Goal: Communication & Community: Participate in discussion

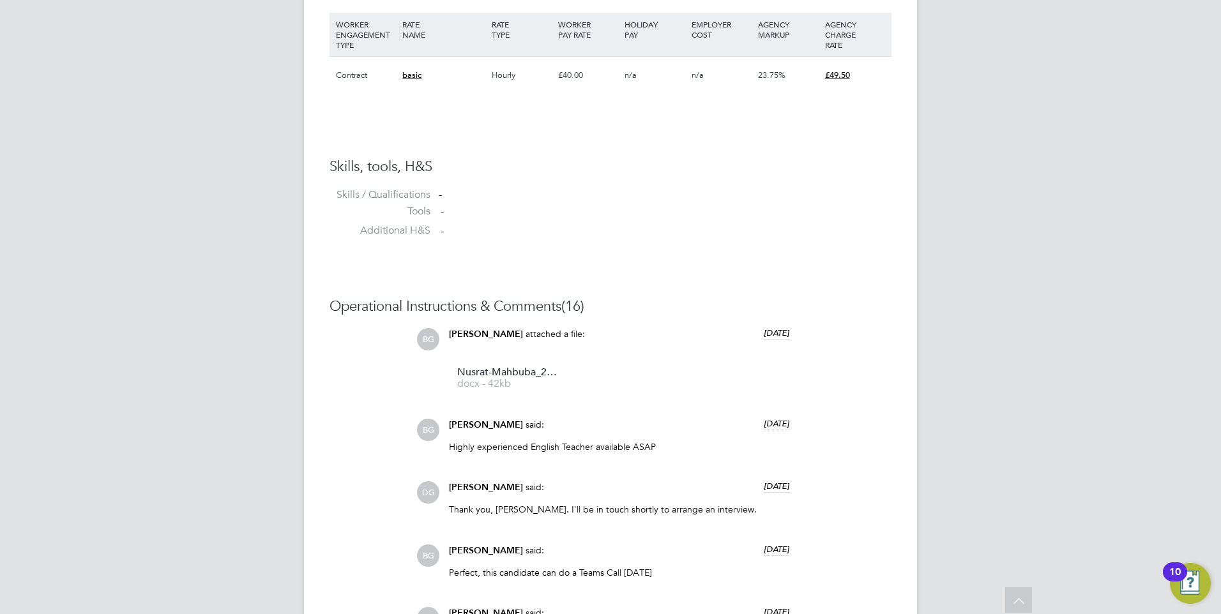
scroll to position [651, 0]
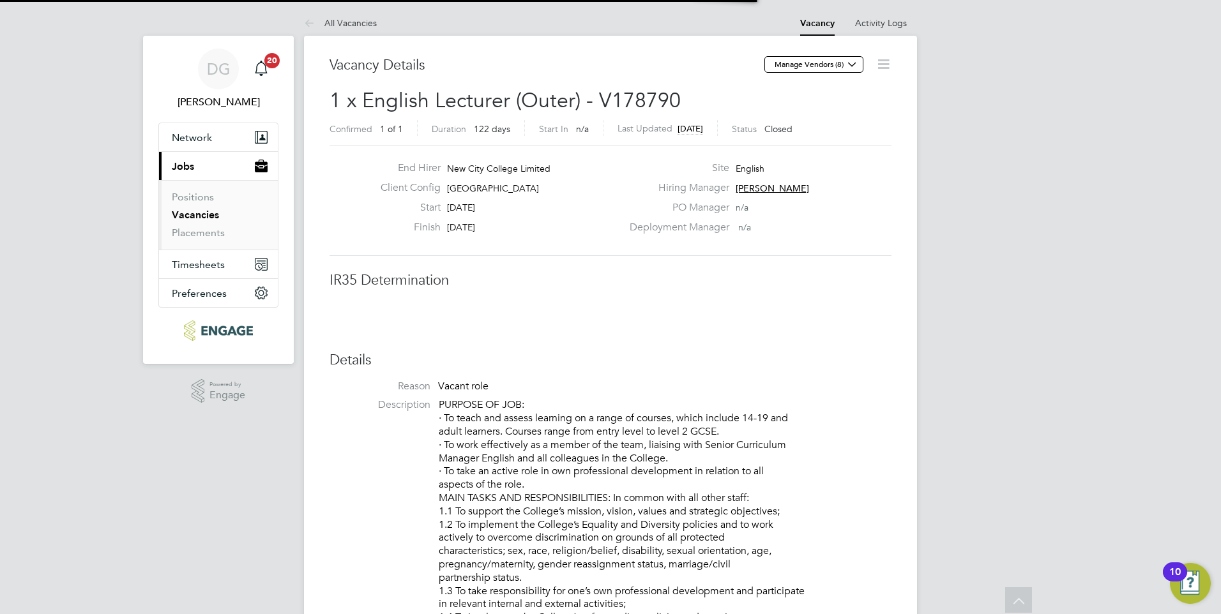
scroll to position [20, 252]
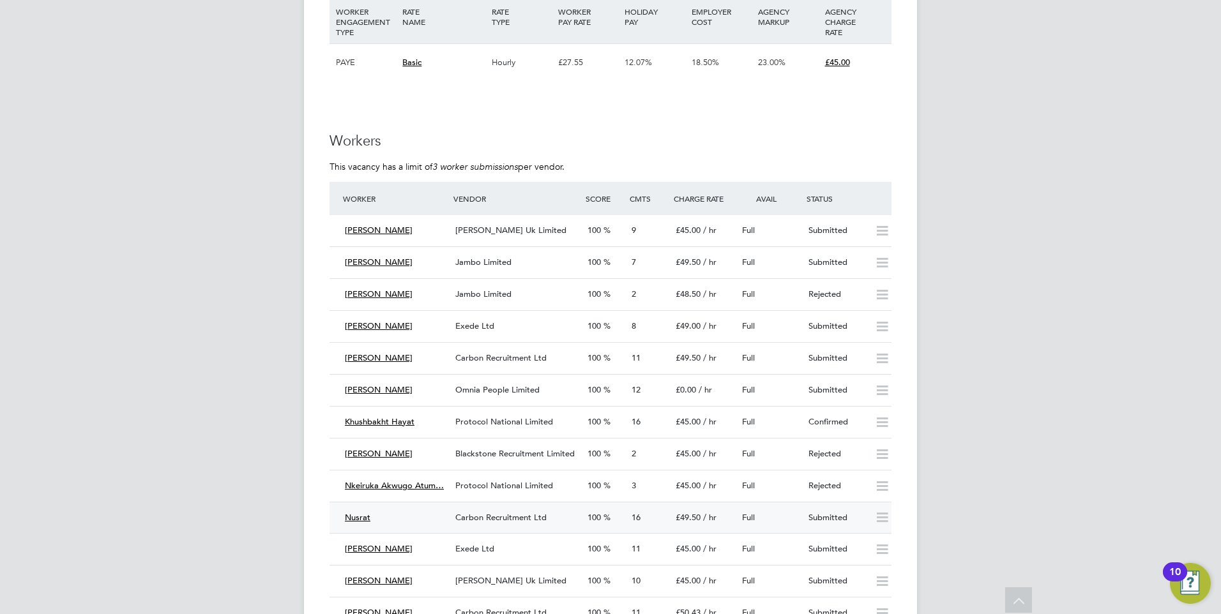
click at [587, 524] on div "100" at bounding box center [604, 518] width 44 height 21
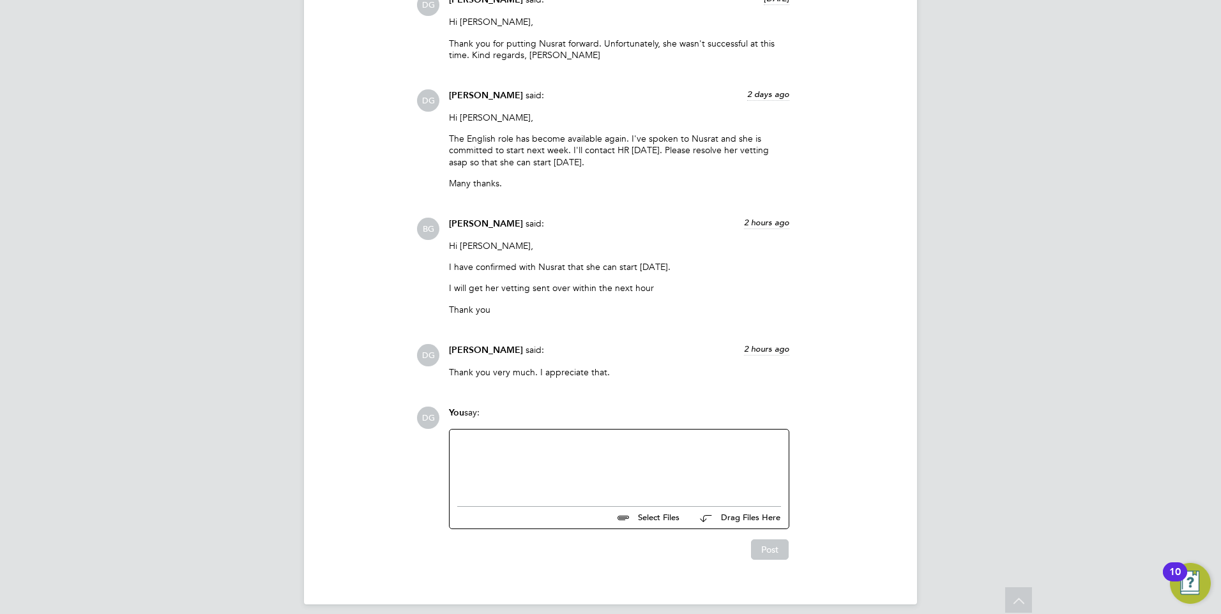
click at [663, 437] on div at bounding box center [619, 464] width 324 height 55
click at [568, 437] on div at bounding box center [619, 464] width 324 height 55
click at [777, 540] on button "Post" at bounding box center [770, 550] width 38 height 20
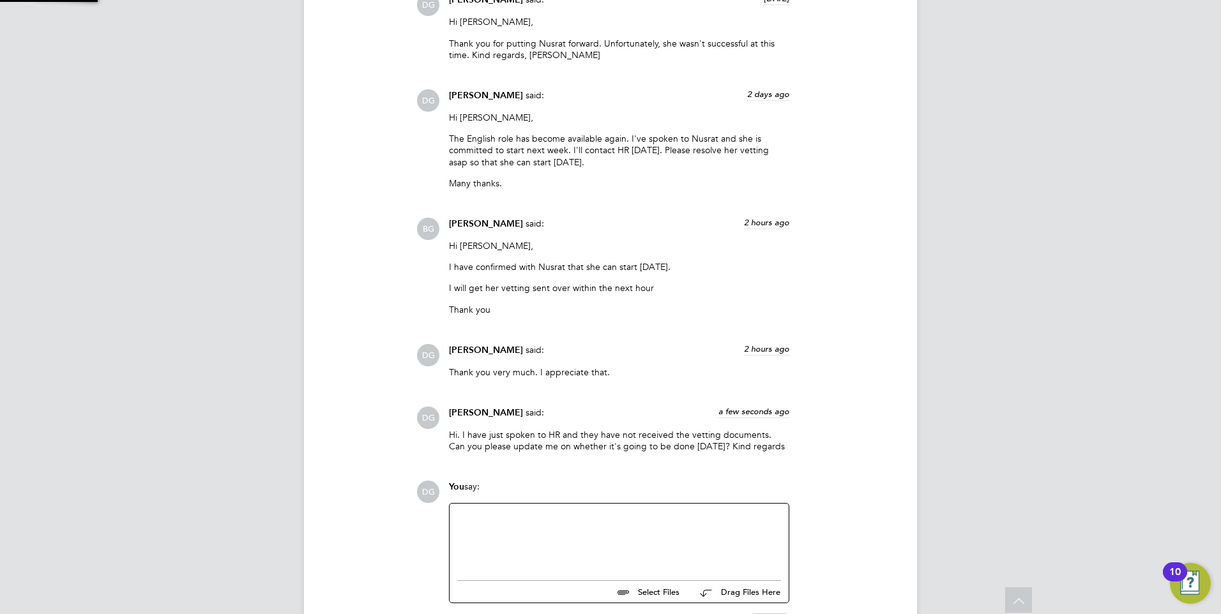
scroll to position [2194, 0]
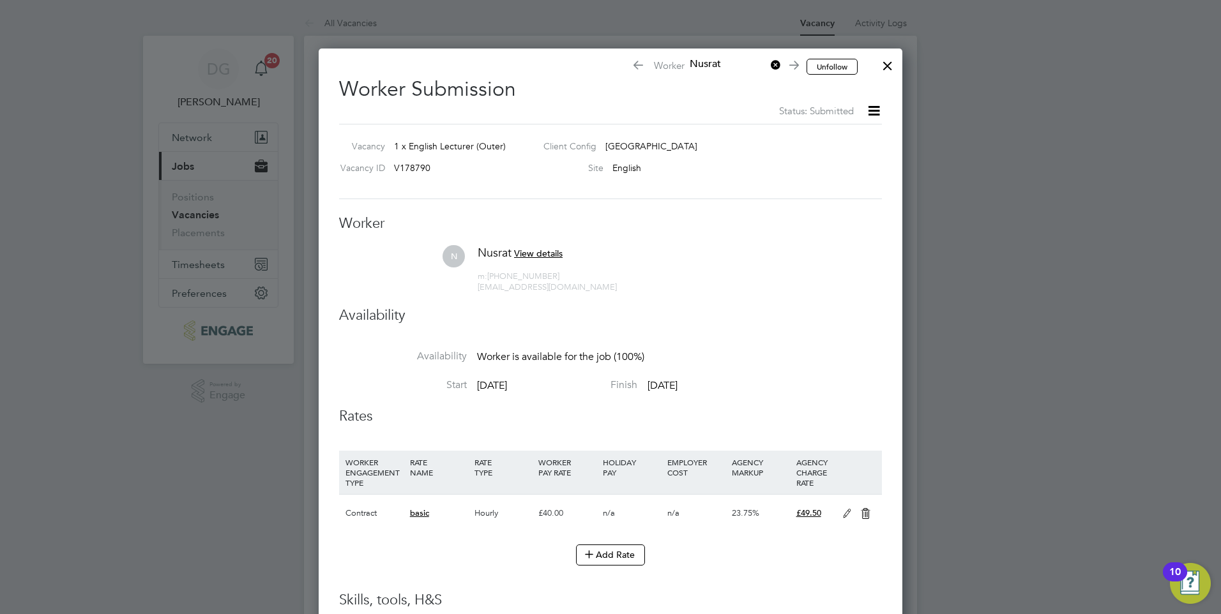
click at [885, 66] on div at bounding box center [887, 62] width 23 height 23
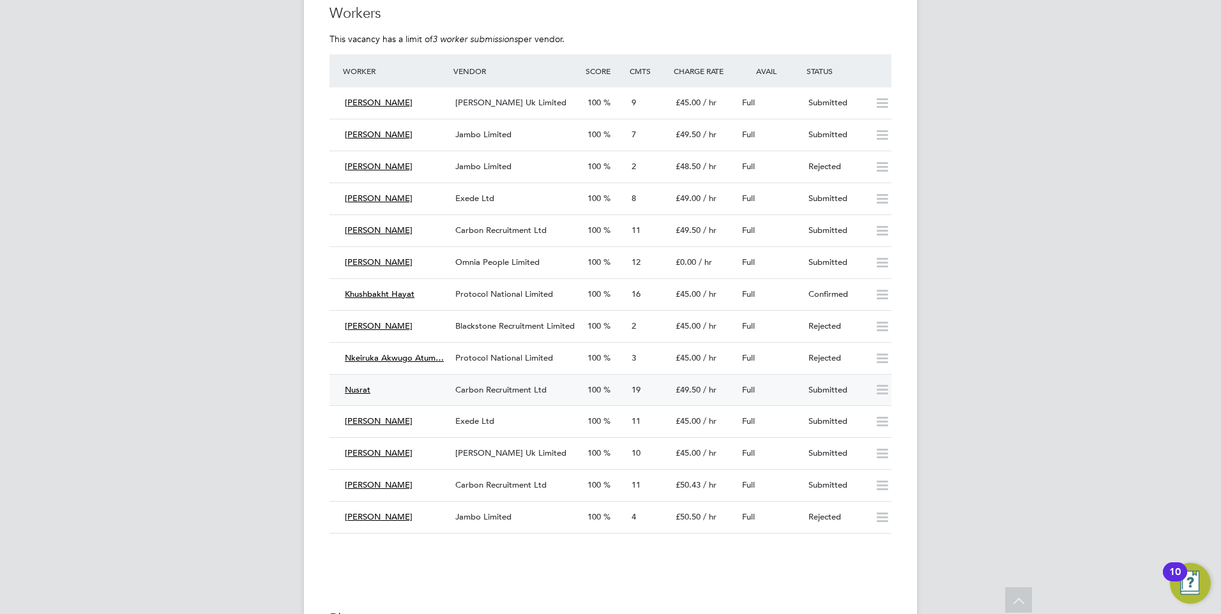
click at [471, 389] on span "Carbon Recruitment Ltd" at bounding box center [500, 389] width 91 height 11
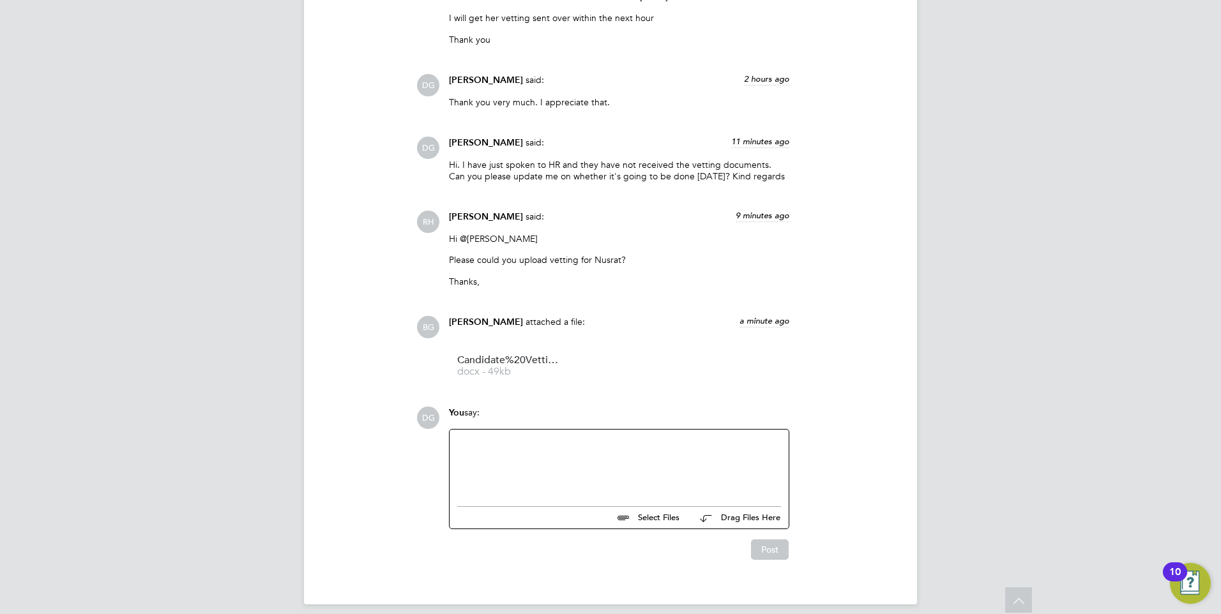
click at [579, 437] on div at bounding box center [619, 464] width 324 height 55
click at [771, 540] on button "Post" at bounding box center [770, 550] width 38 height 20
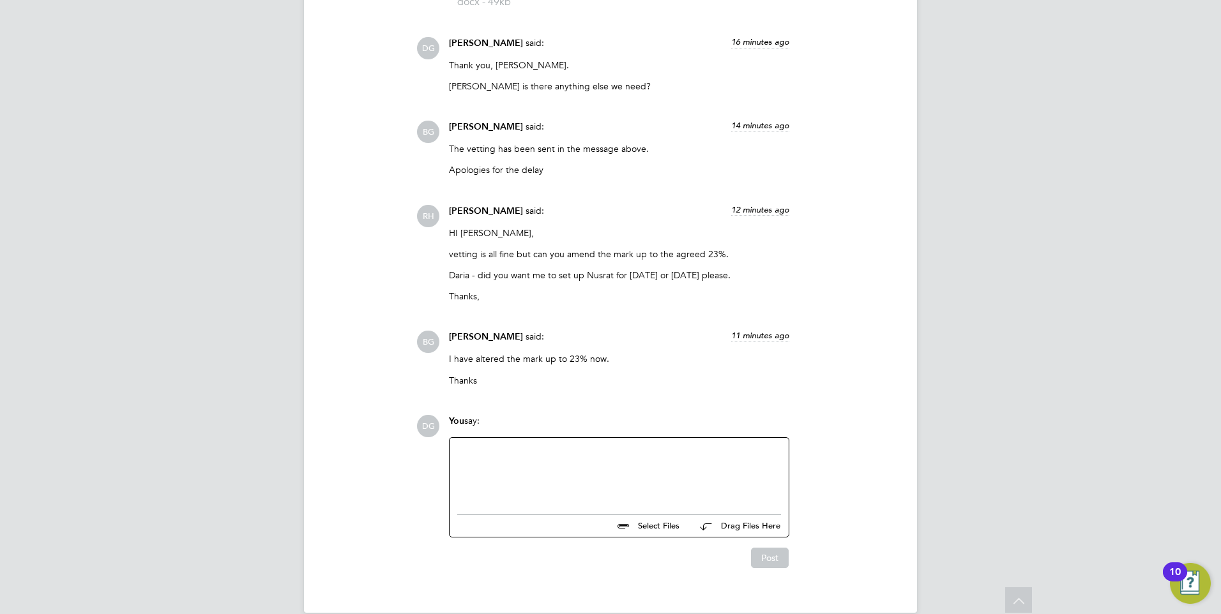
scroll to position [2768, 0]
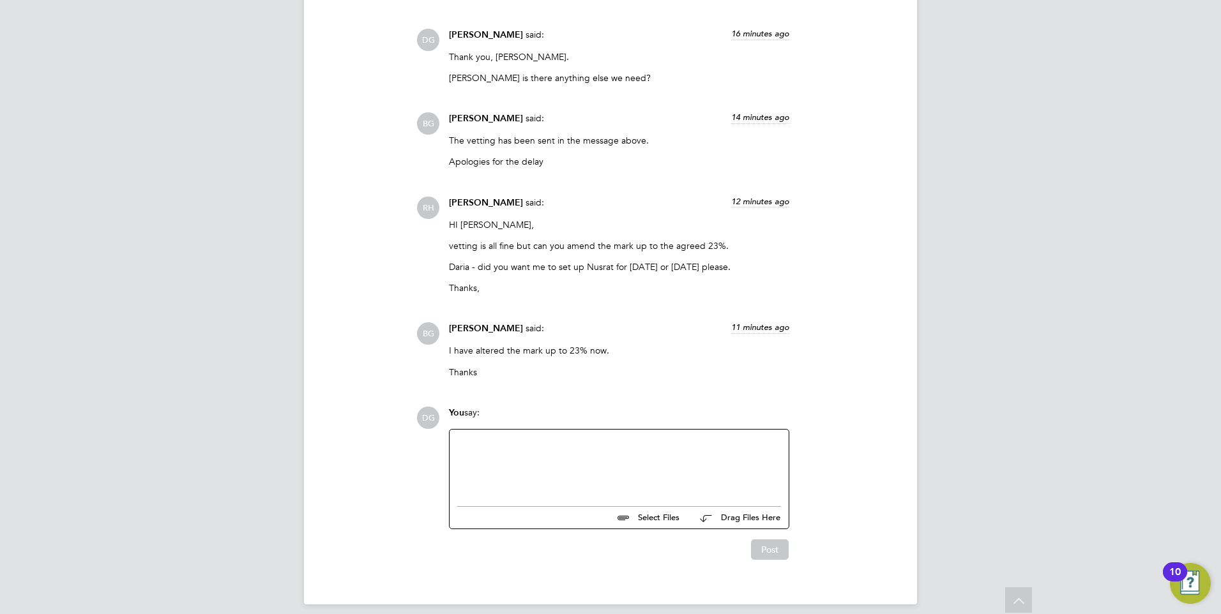
click at [589, 441] on div at bounding box center [619, 464] width 324 height 55
drag, startPoint x: 591, startPoint y: 444, endPoint x: 457, endPoint y: 458, distance: 134.8
click at [457, 458] on div "To be honest, tomorrow would be perfect to introduce her into the systems. Ther…" at bounding box center [619, 464] width 324 height 55
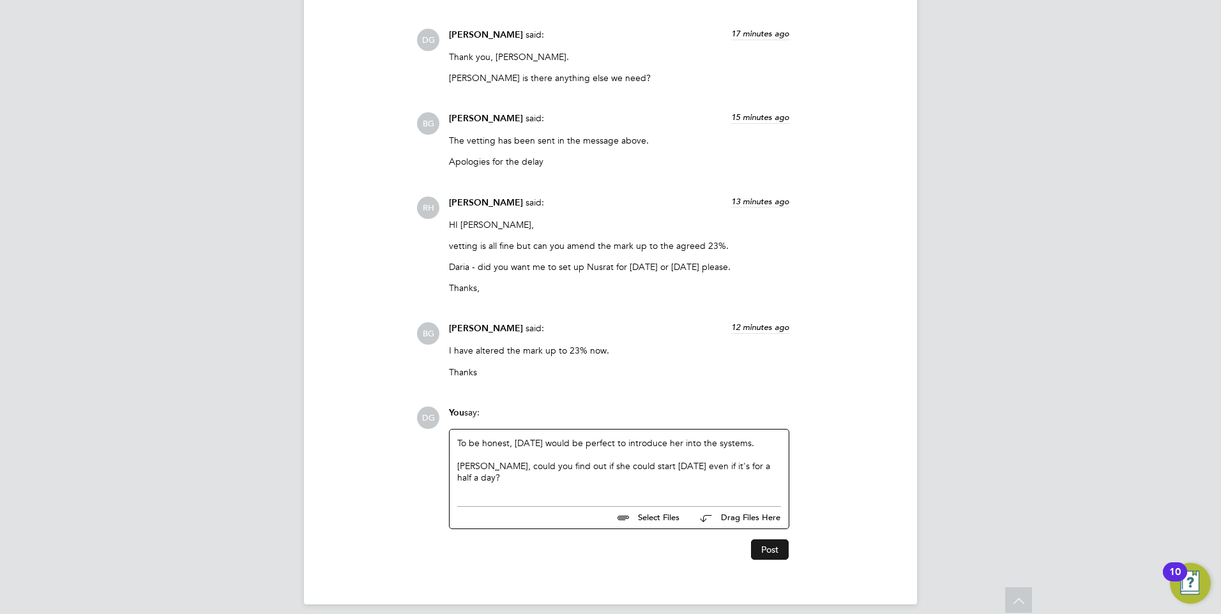
click at [764, 540] on button "Post" at bounding box center [770, 550] width 38 height 20
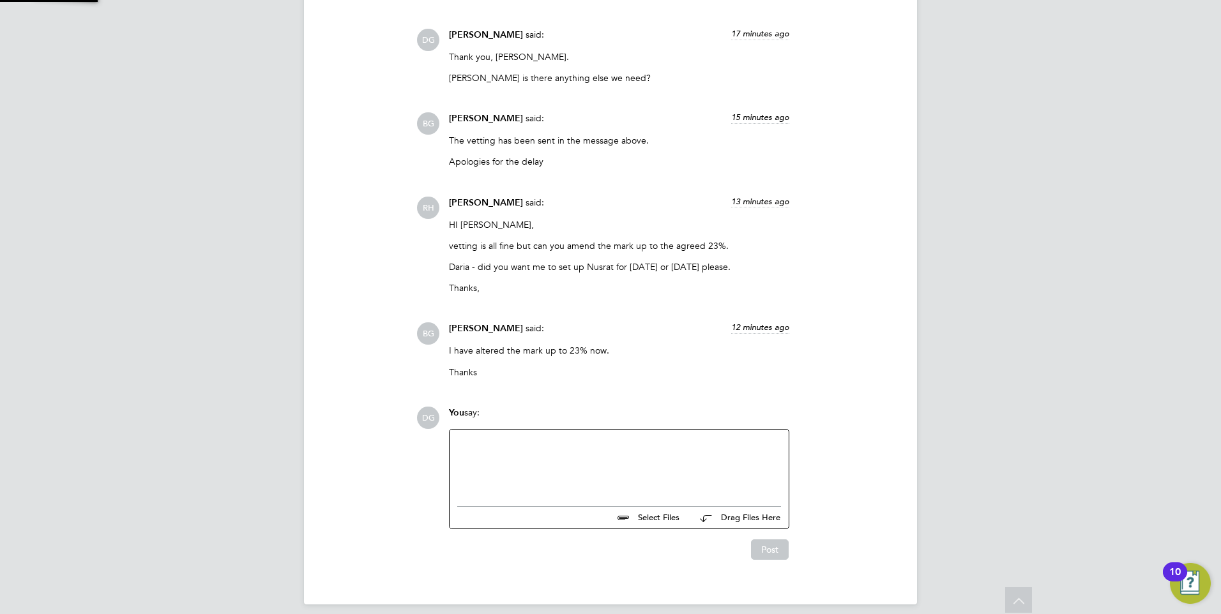
scroll to position [2852, 0]
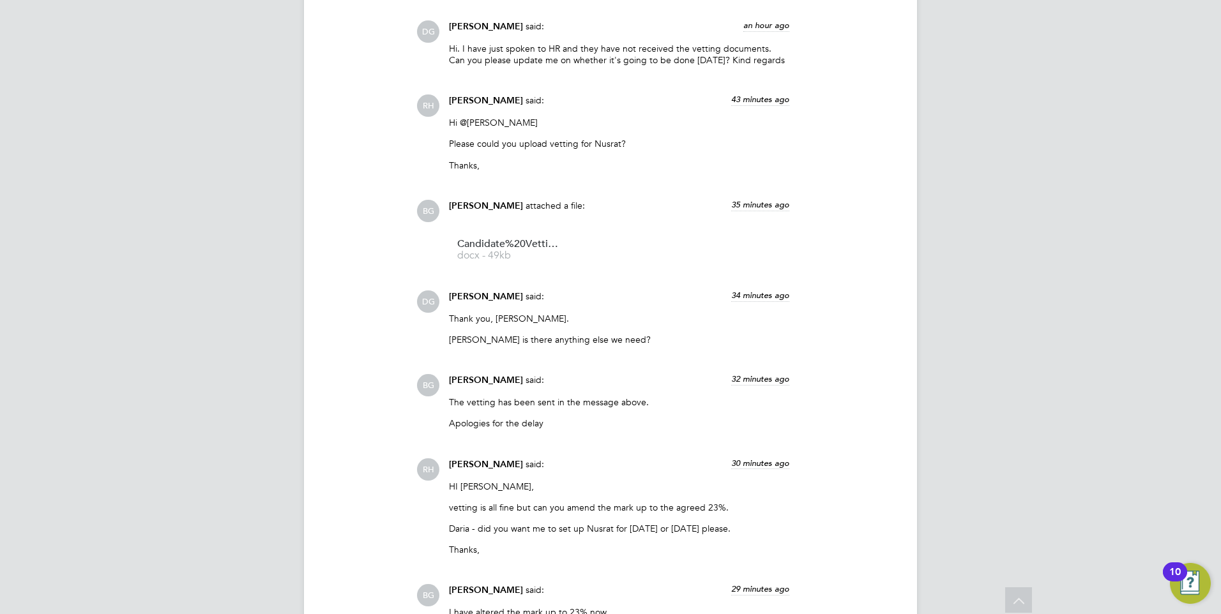
scroll to position [2372, 0]
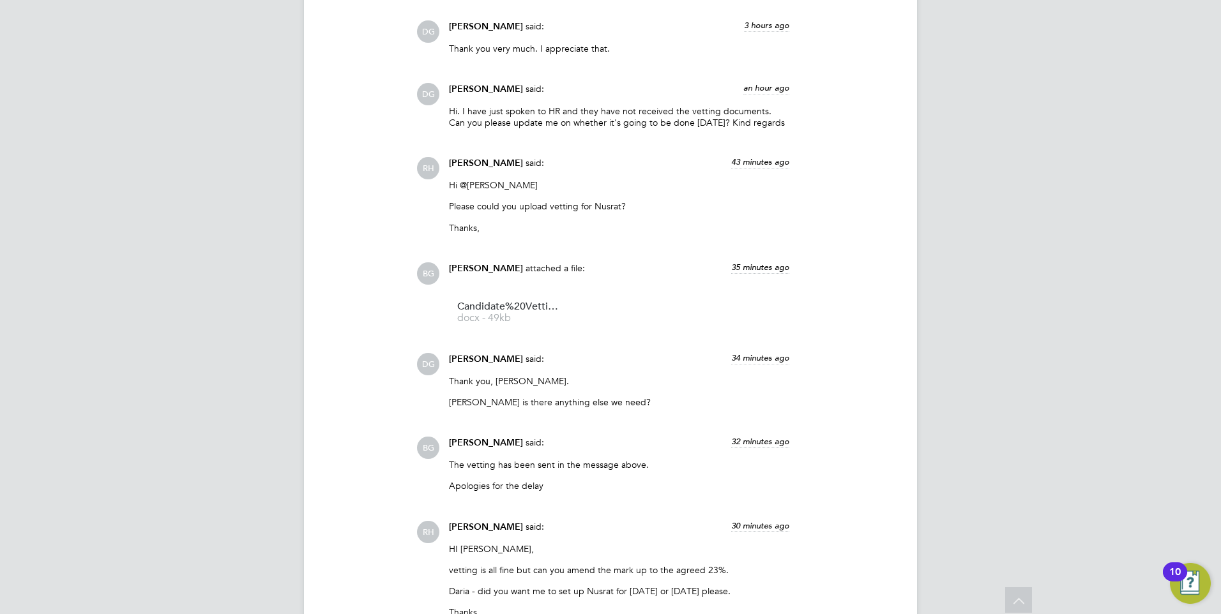
click at [605, 262] on div "Becky Green attached a file: 35 minutes ago" at bounding box center [619, 273] width 340 height 22
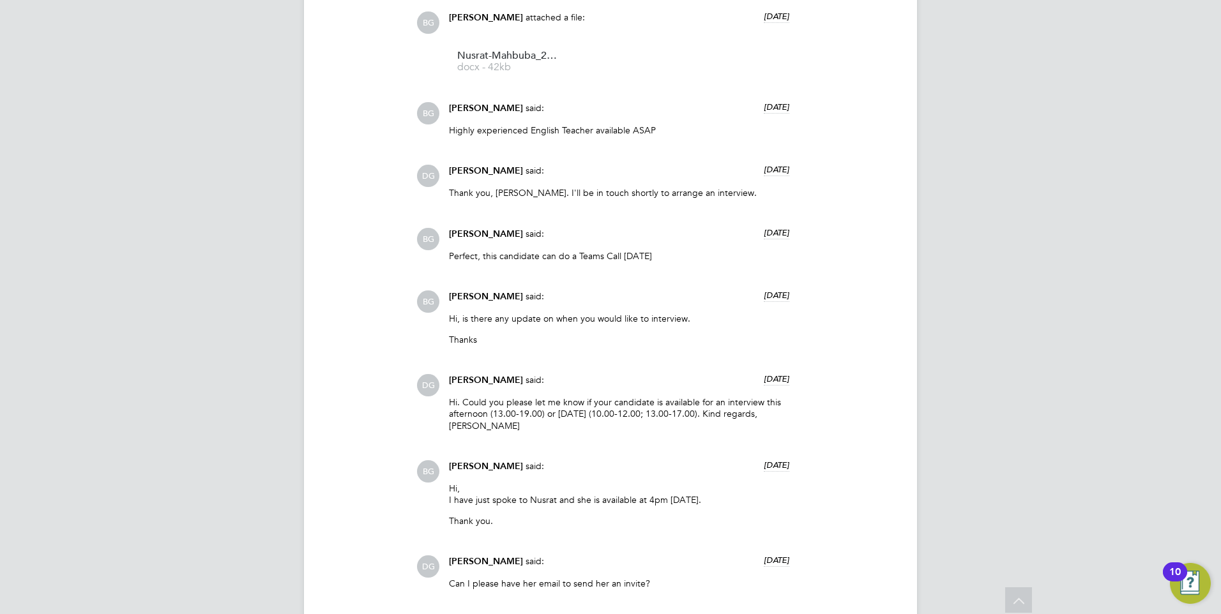
scroll to position [967, 0]
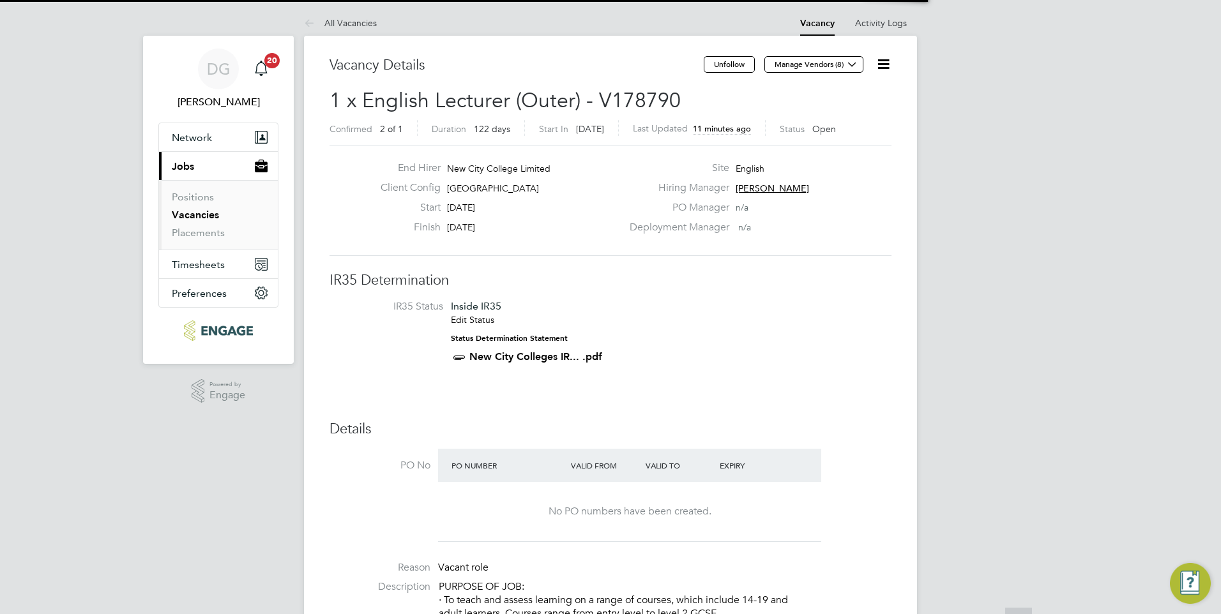
scroll to position [6, 6]
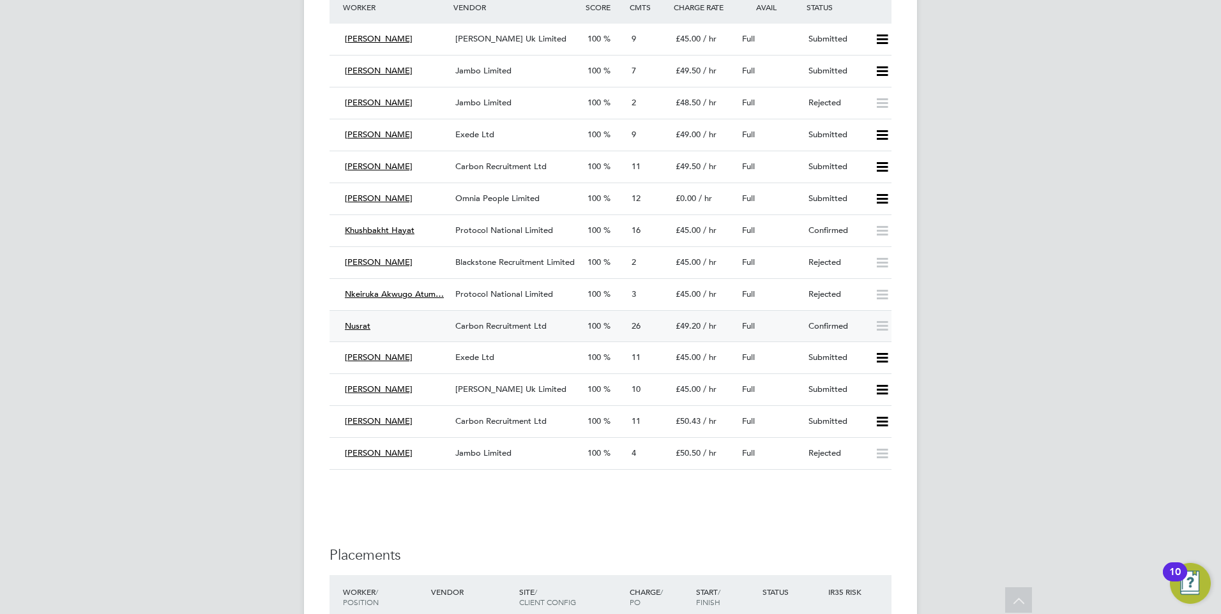
click at [352, 324] on span "Nusrat" at bounding box center [358, 326] width 26 height 11
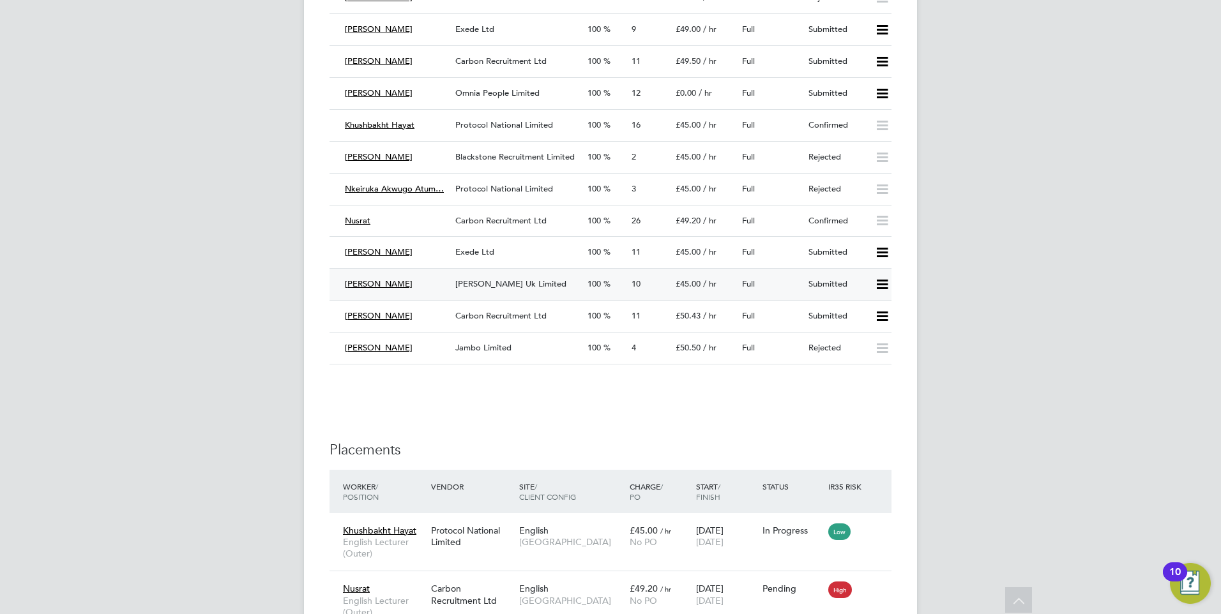
scroll to position [2030, 0]
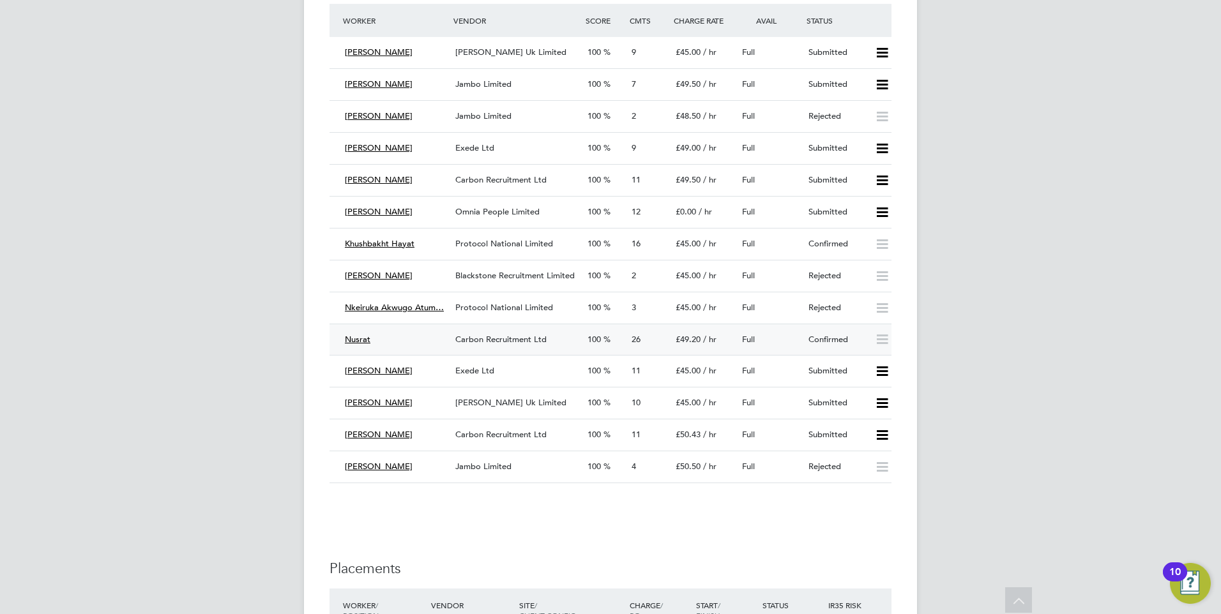
click at [483, 337] on span "Carbon Recruitment Ltd" at bounding box center [500, 339] width 91 height 11
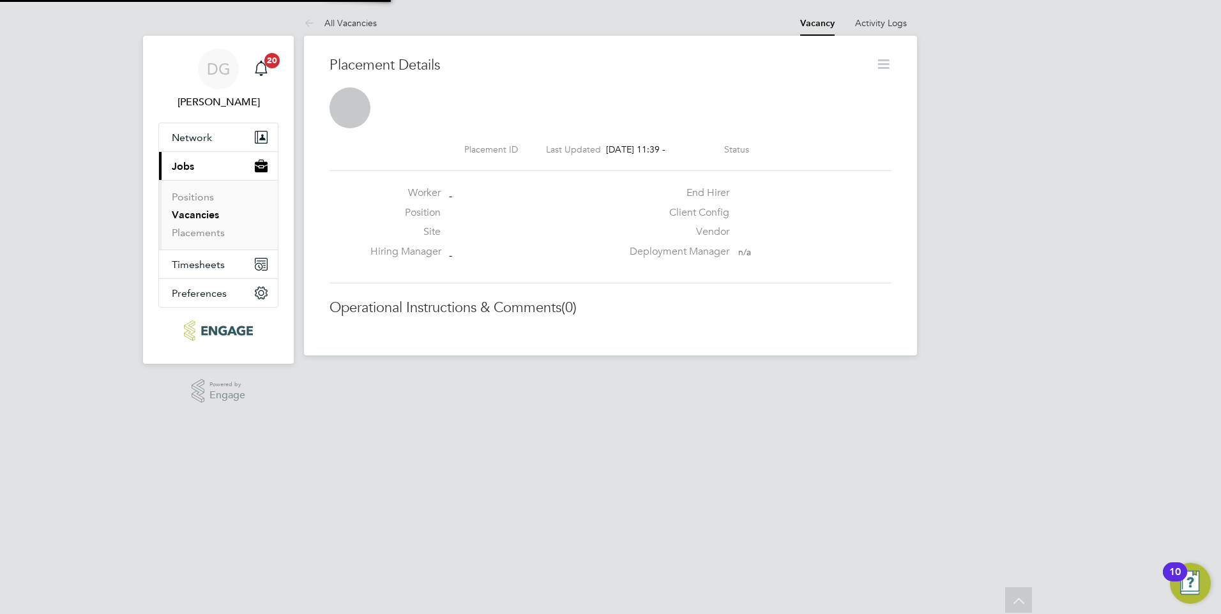
scroll to position [6, 6]
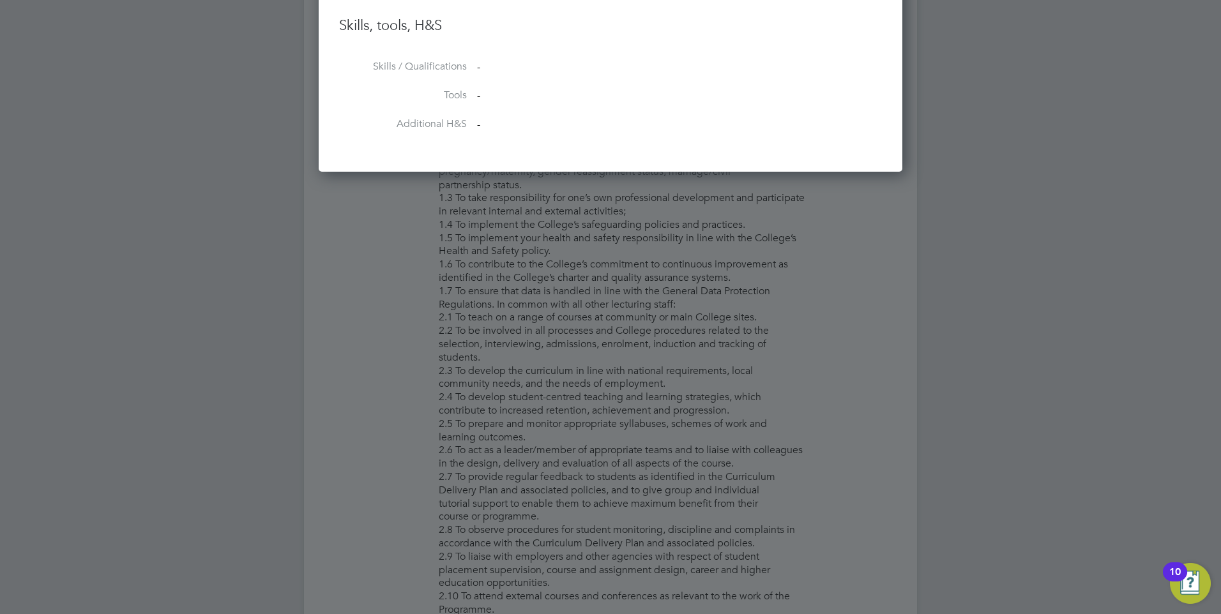
click at [669, 317] on div at bounding box center [610, 307] width 1221 height 614
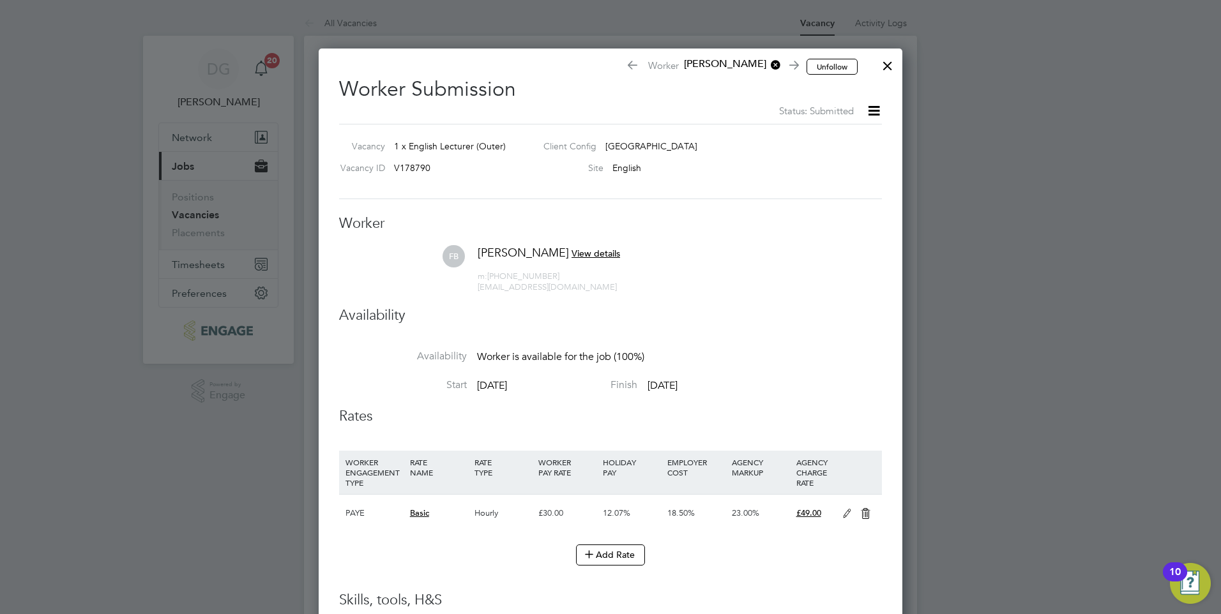
click at [891, 63] on div at bounding box center [887, 62] width 23 height 23
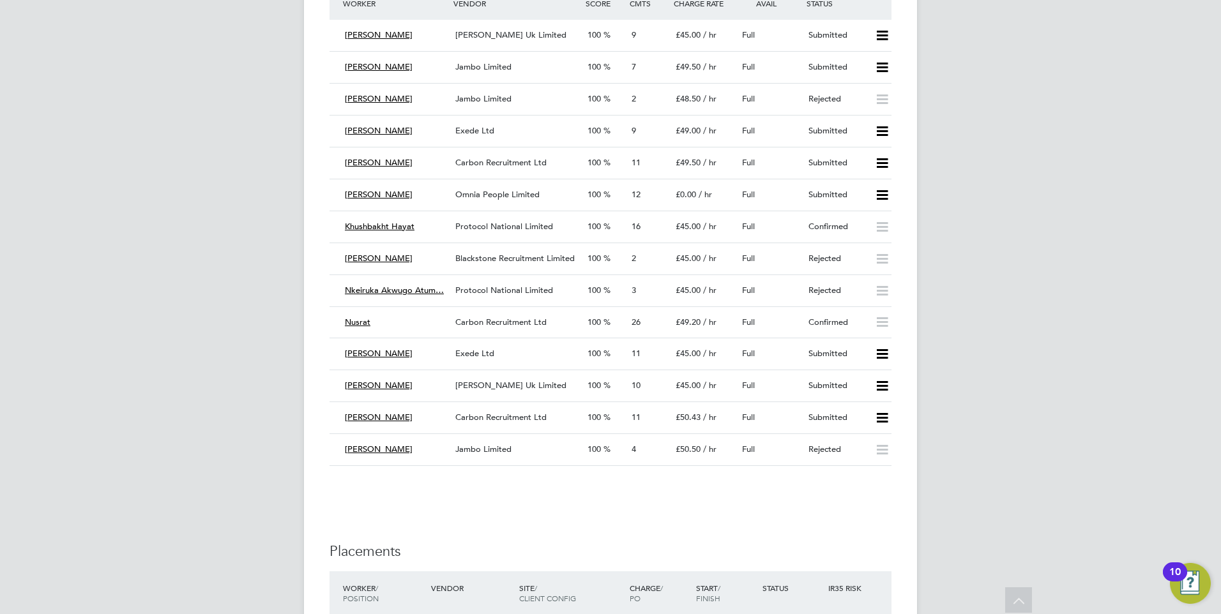
scroll to position [1980, 0]
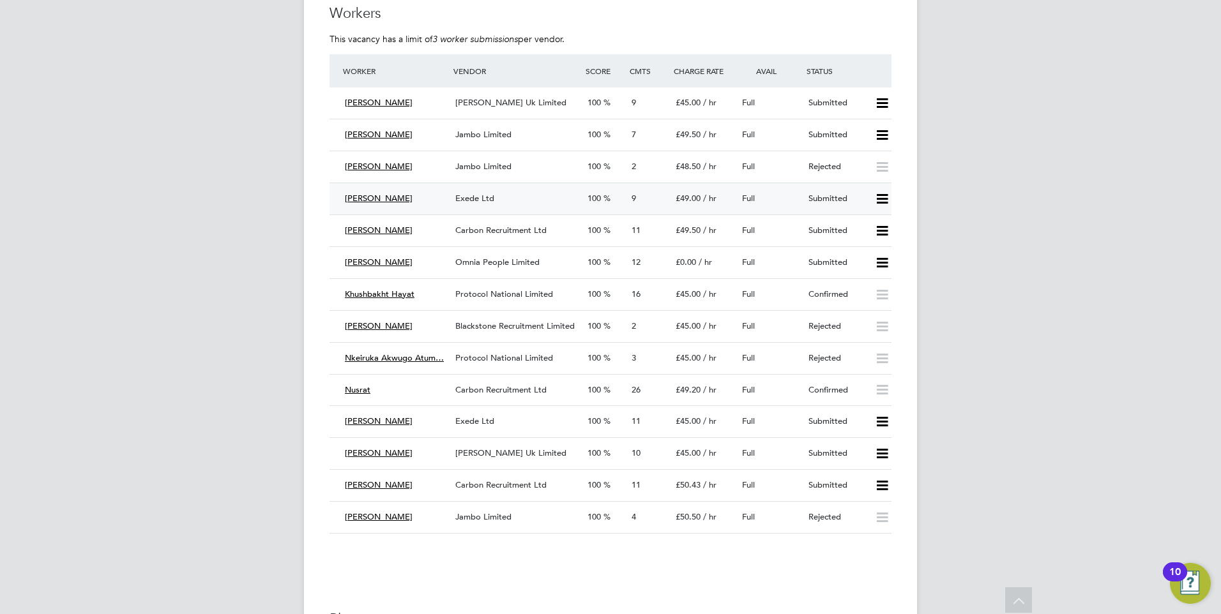
click at [488, 200] on span "Exede Ltd" at bounding box center [474, 198] width 39 height 11
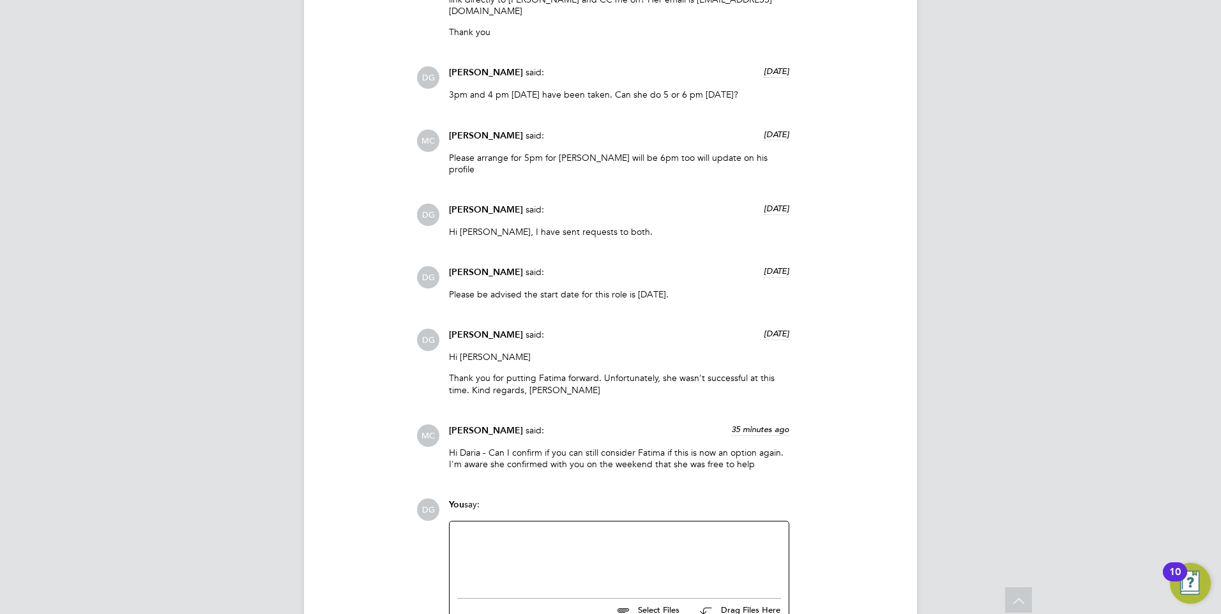
scroll to position [1469, 0]
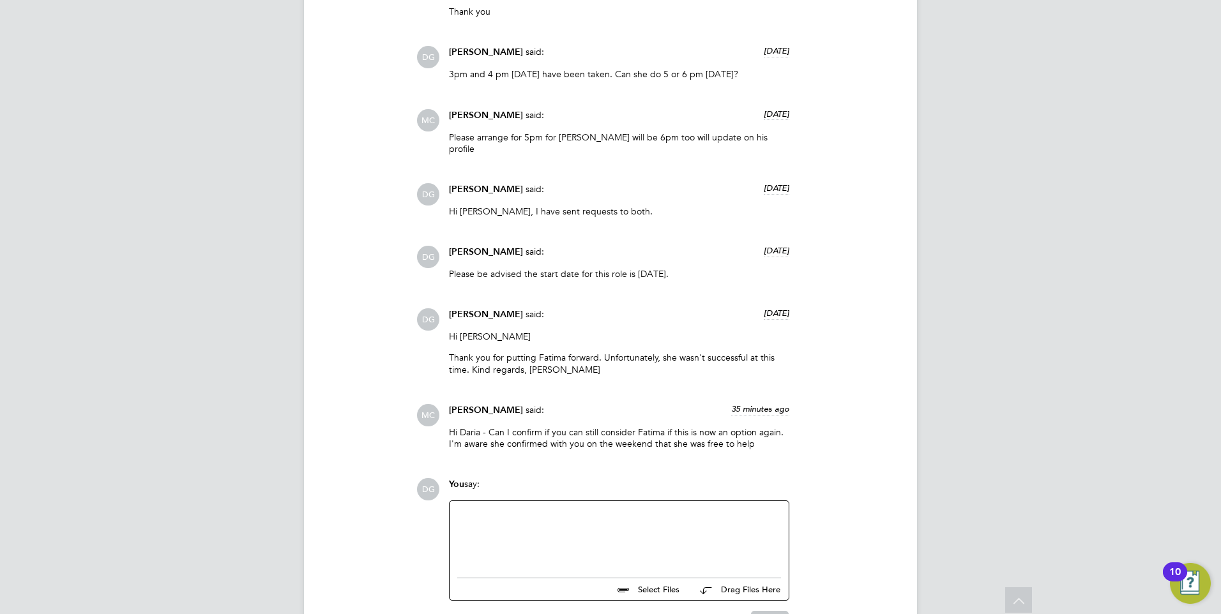
click at [625, 509] on div at bounding box center [619, 536] width 324 height 55
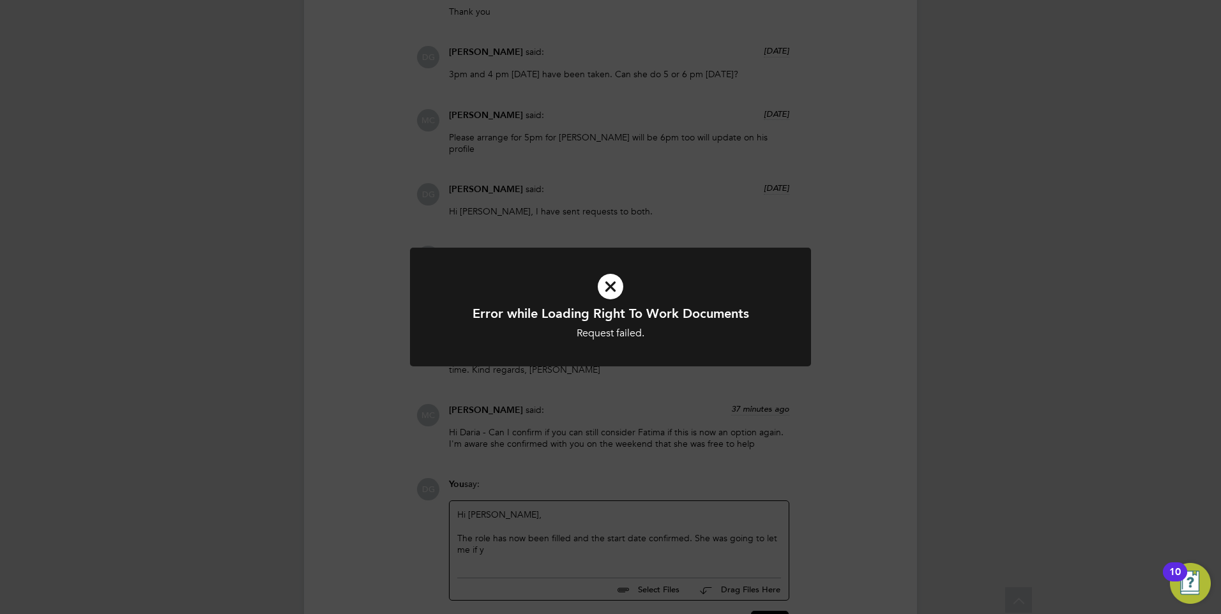
click at [608, 287] on icon at bounding box center [610, 287] width 332 height 50
click at [603, 278] on icon at bounding box center [610, 287] width 332 height 50
click at [659, 398] on div "Error while Loading Right To Work Documents Request failed. Cancel Okay" at bounding box center [610, 307] width 1221 height 614
click at [617, 289] on icon at bounding box center [610, 287] width 332 height 50
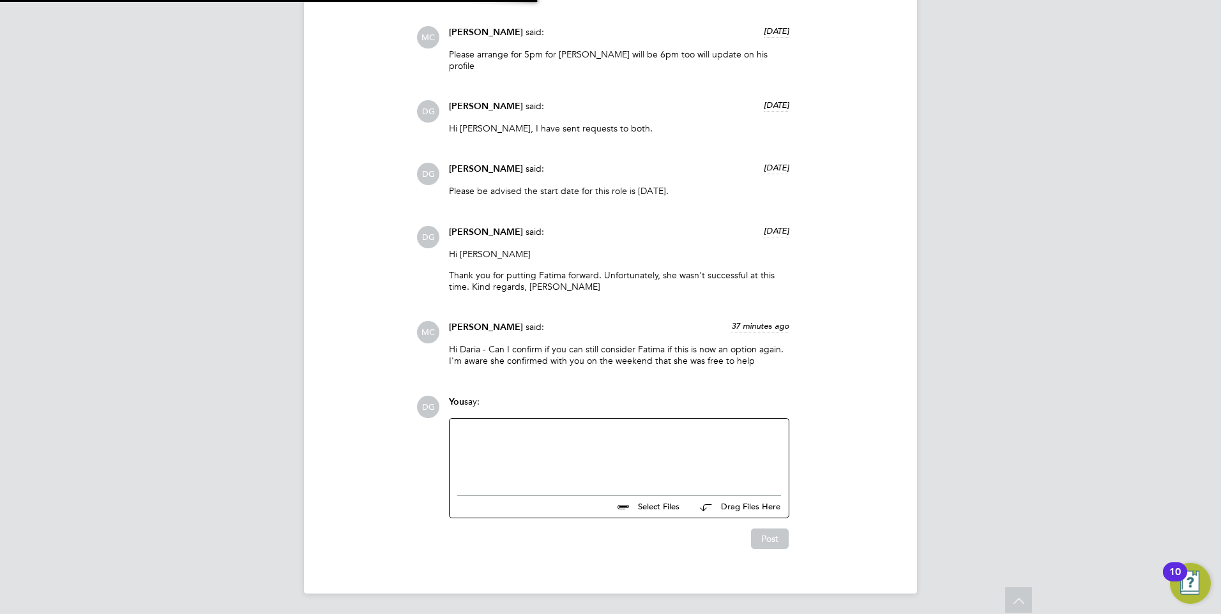
scroll to position [6, 6]
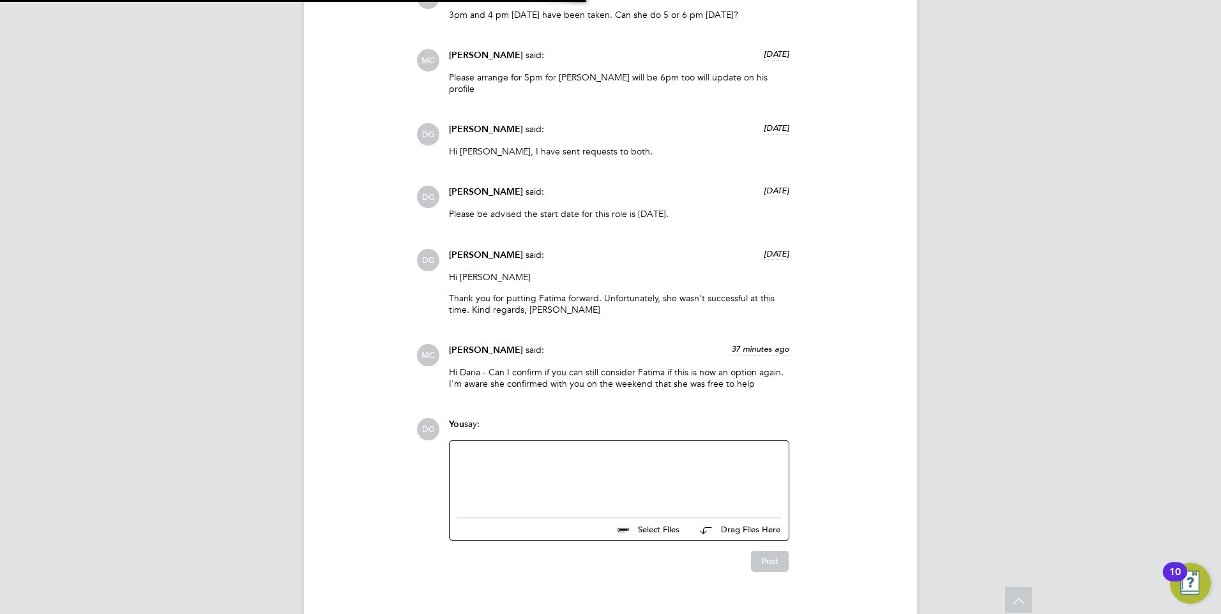
click at [537, 449] on div at bounding box center [619, 476] width 324 height 55
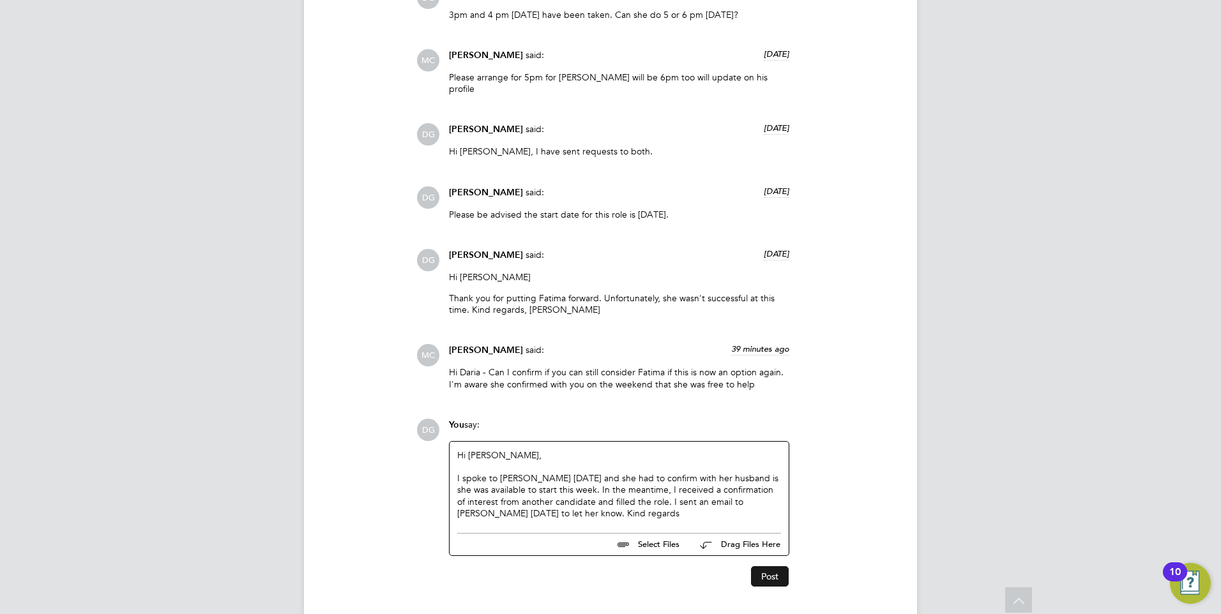
click at [766, 566] on button "Post" at bounding box center [770, 576] width 38 height 20
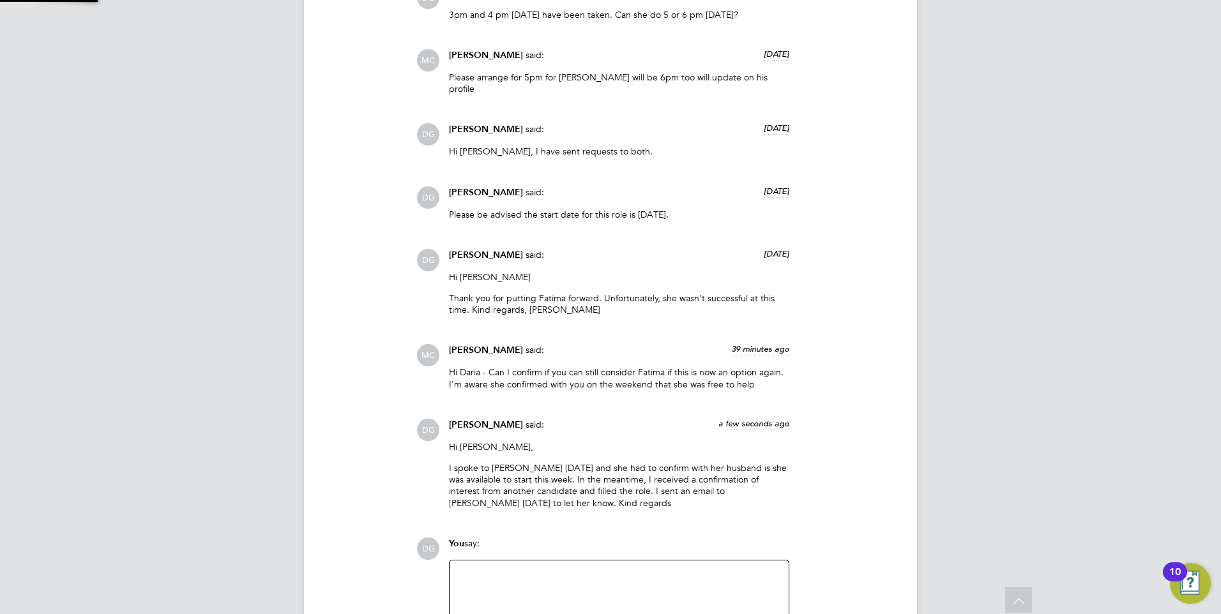
scroll to position [1632, 0]
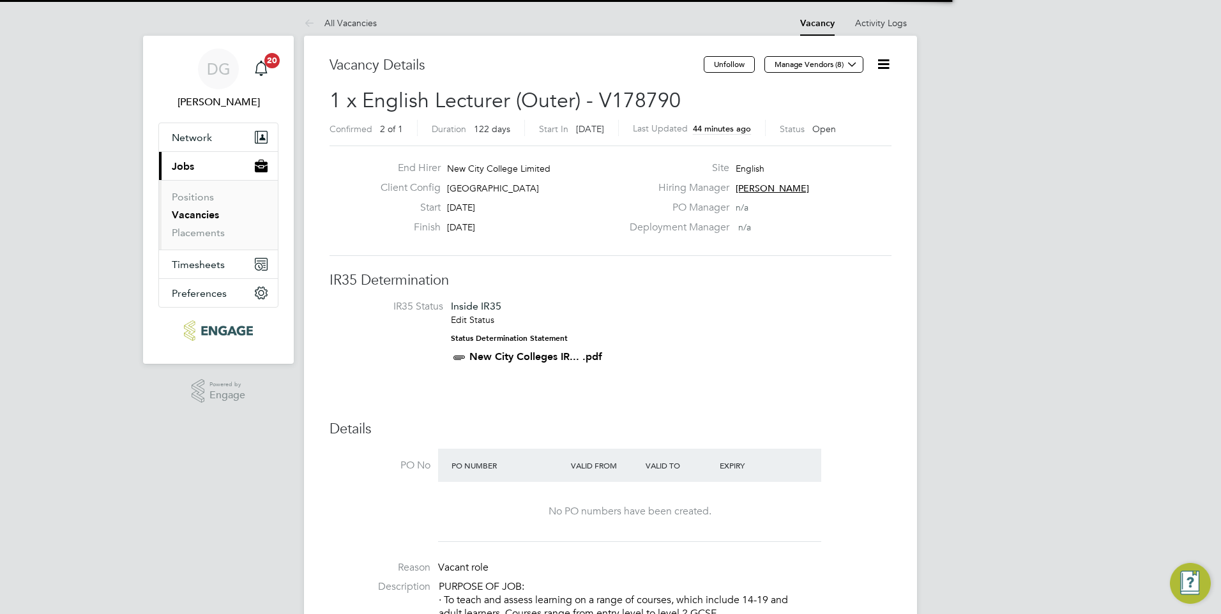
scroll to position [6, 6]
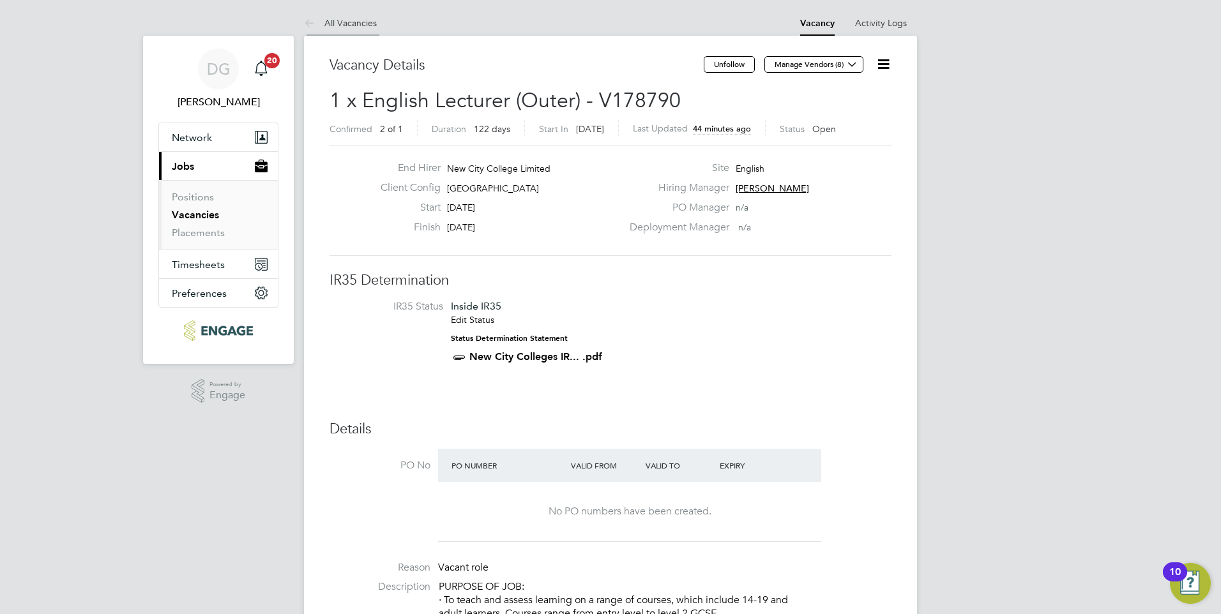
click at [363, 23] on link "All Vacancies" at bounding box center [340, 22] width 73 height 11
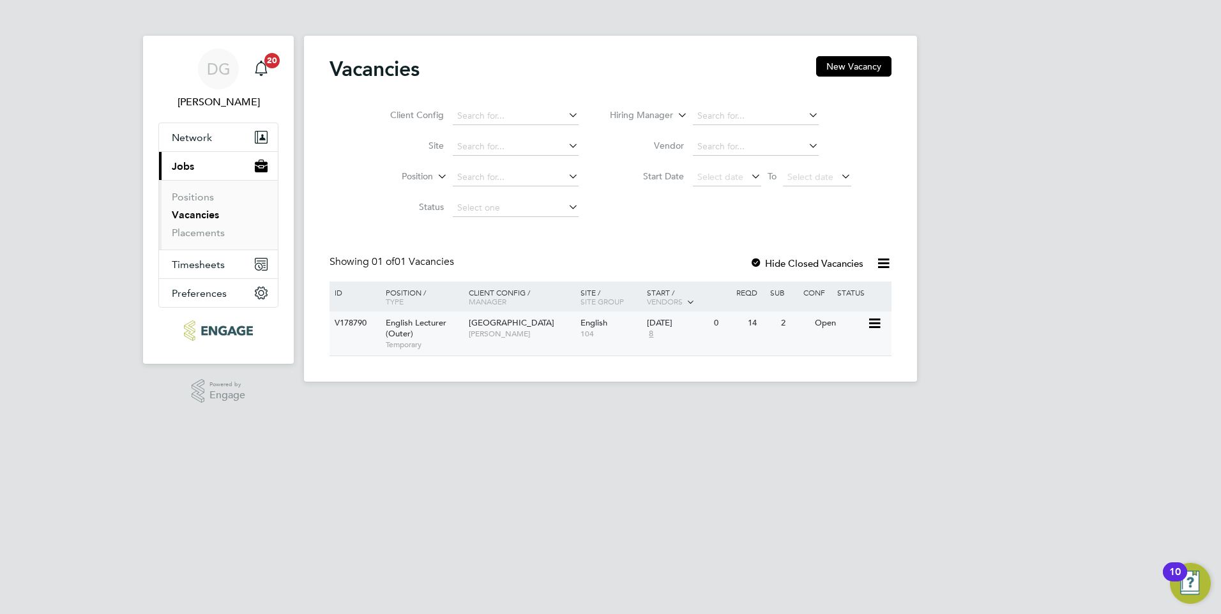
click at [475, 336] on span "[PERSON_NAME]" at bounding box center [521, 334] width 105 height 10
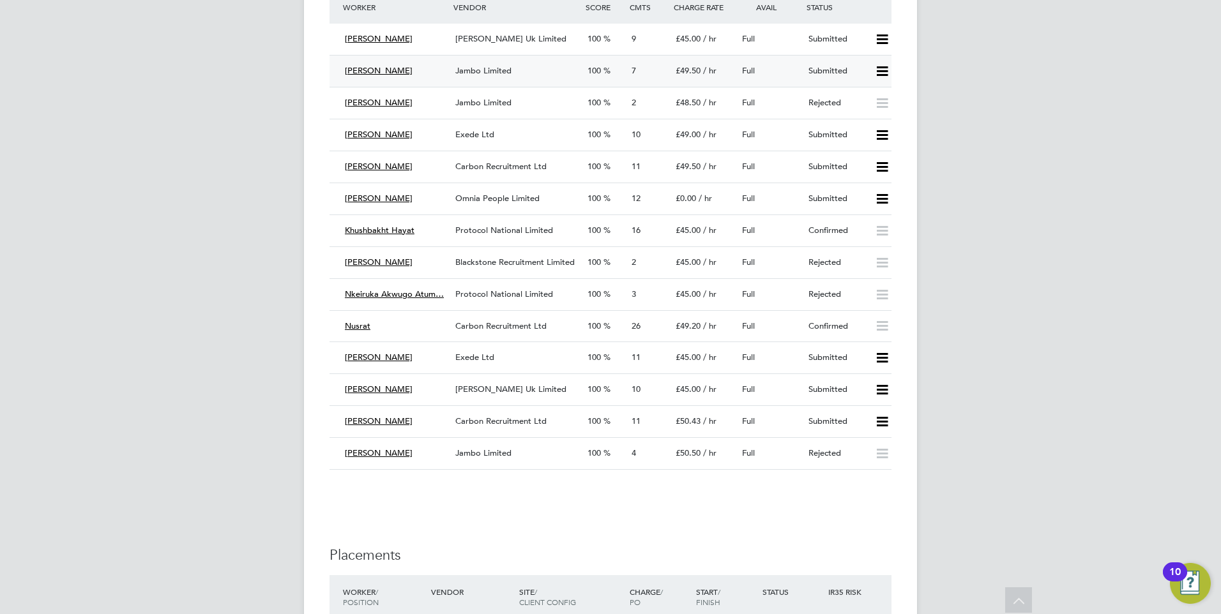
click at [495, 70] on span "Jambo Limited" at bounding box center [483, 70] width 56 height 11
